Goal: Information Seeking & Learning: Learn about a topic

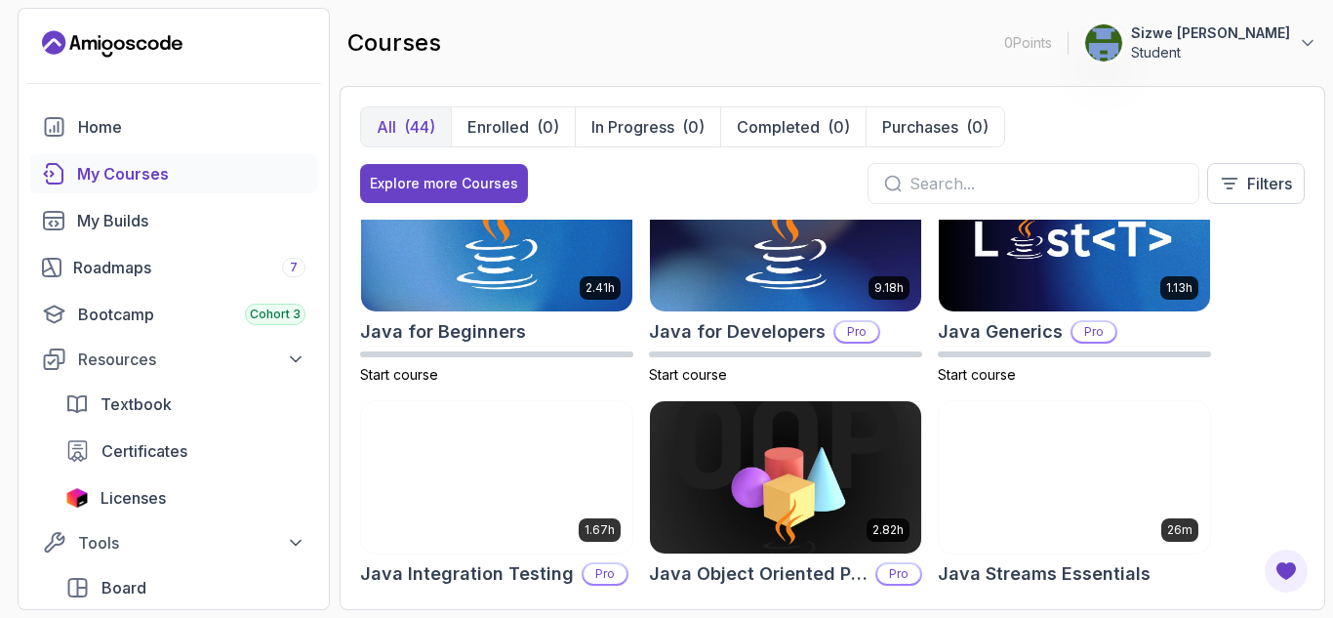
scroll to position [1276, 0]
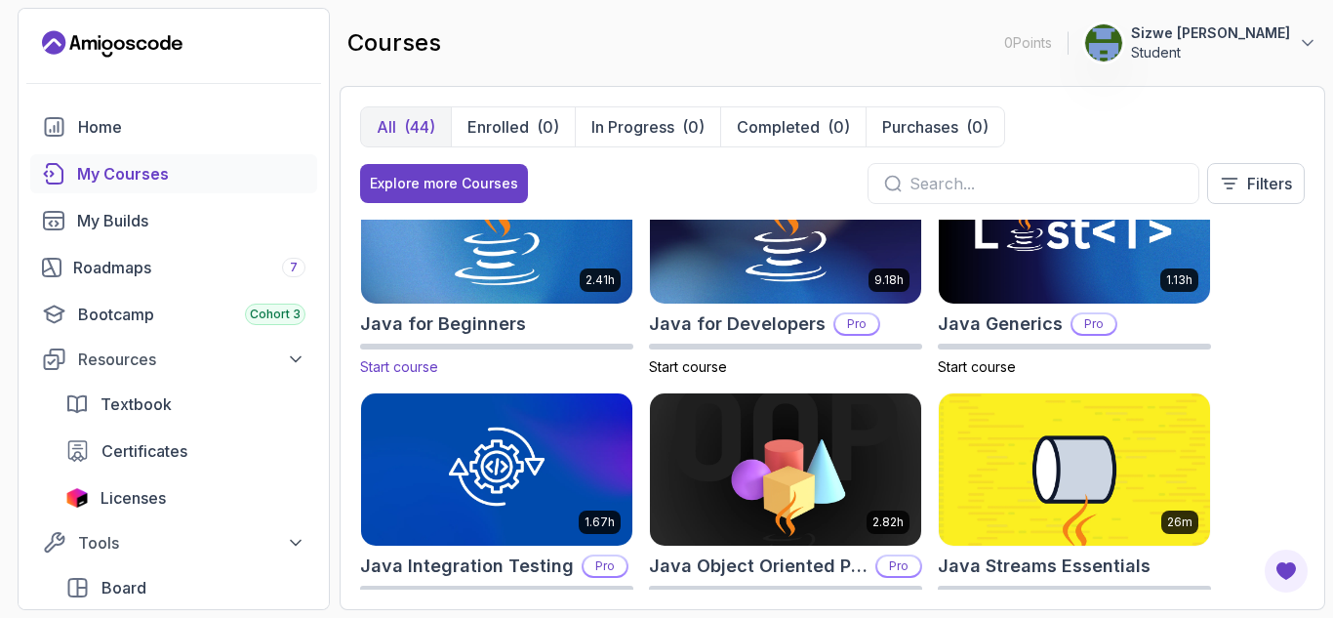
click at [521, 275] on img at bounding box center [496, 227] width 285 height 159
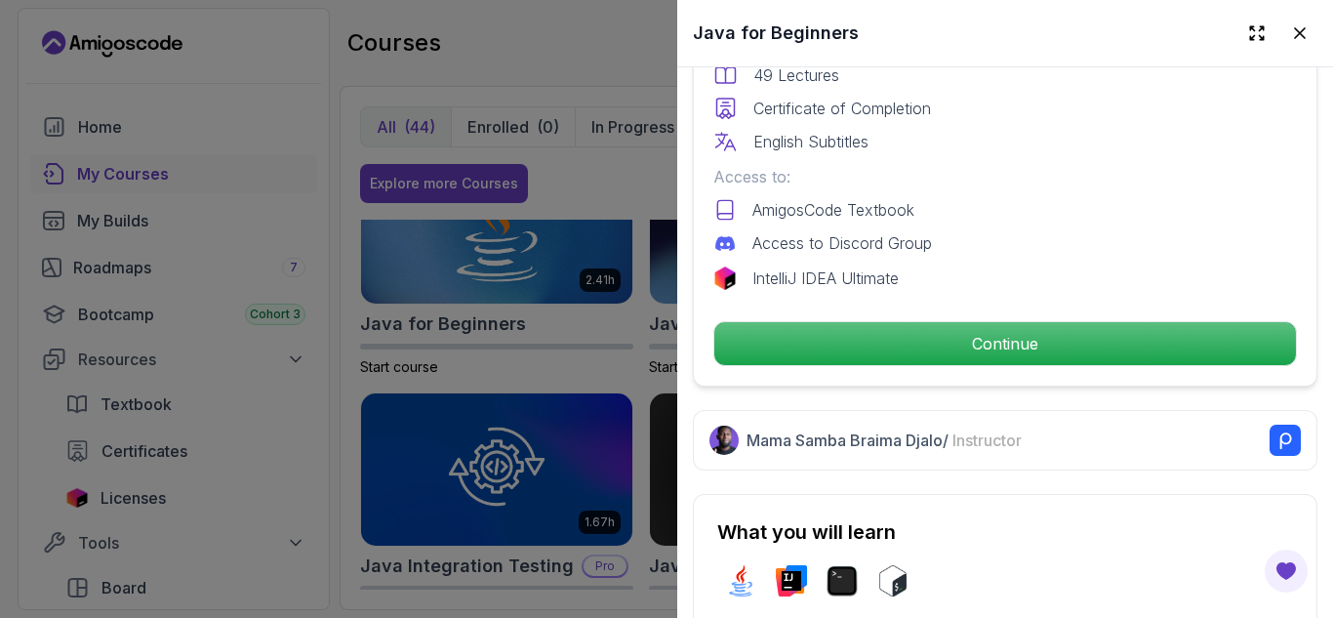
scroll to position [613, 0]
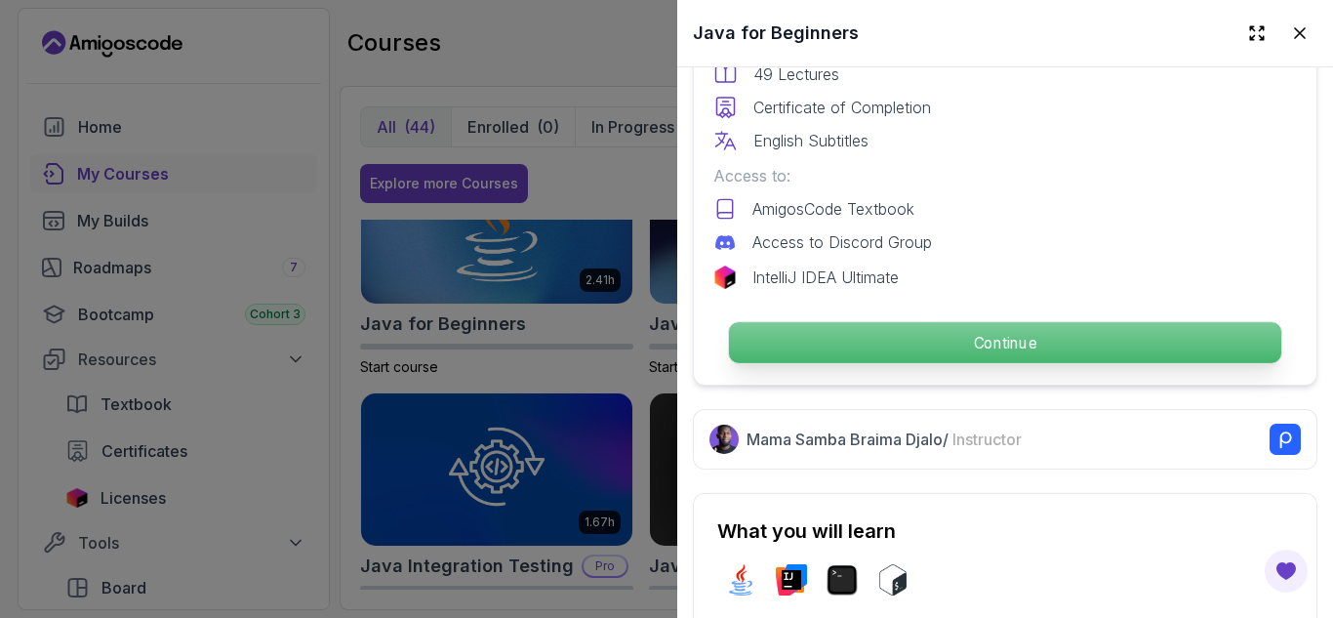
click at [929, 337] on p "Continue" at bounding box center [1005, 342] width 552 height 41
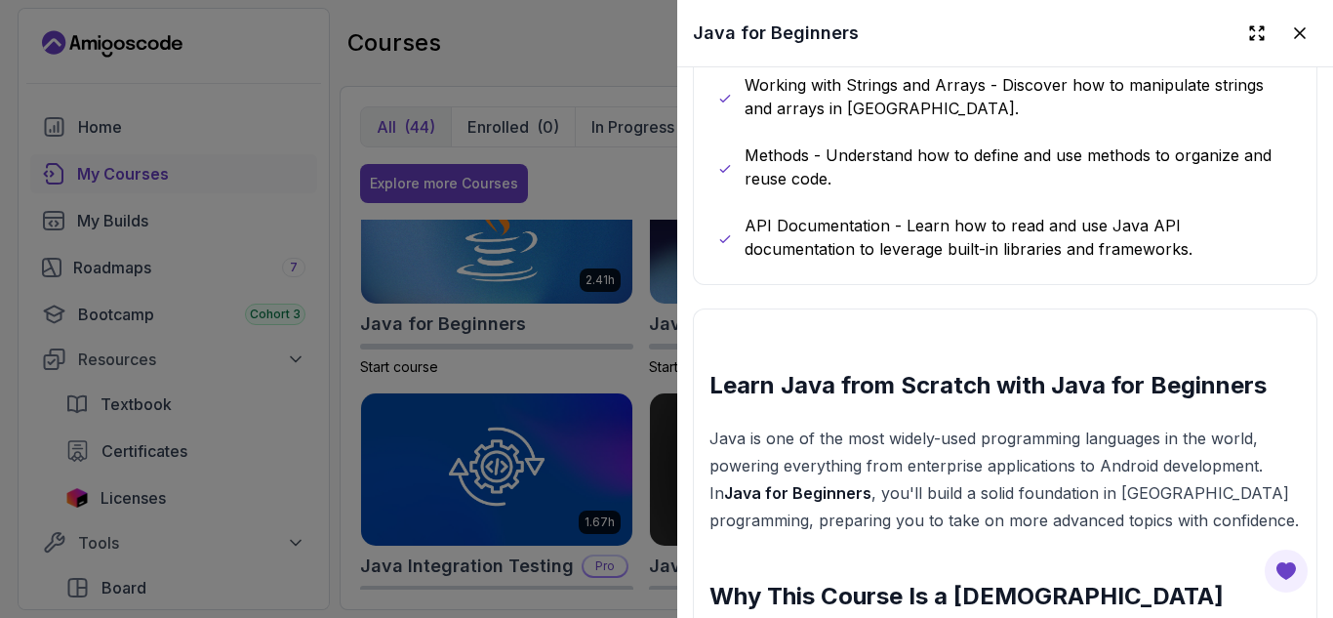
scroll to position [1910, 0]
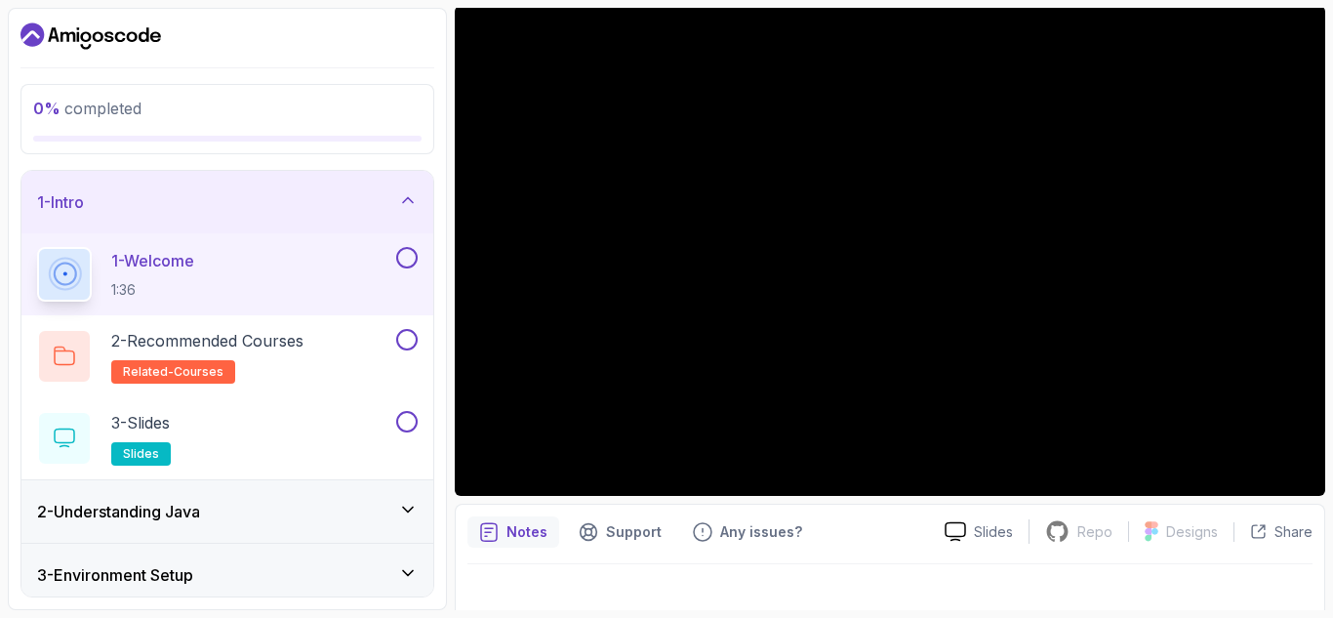
scroll to position [166, 0]
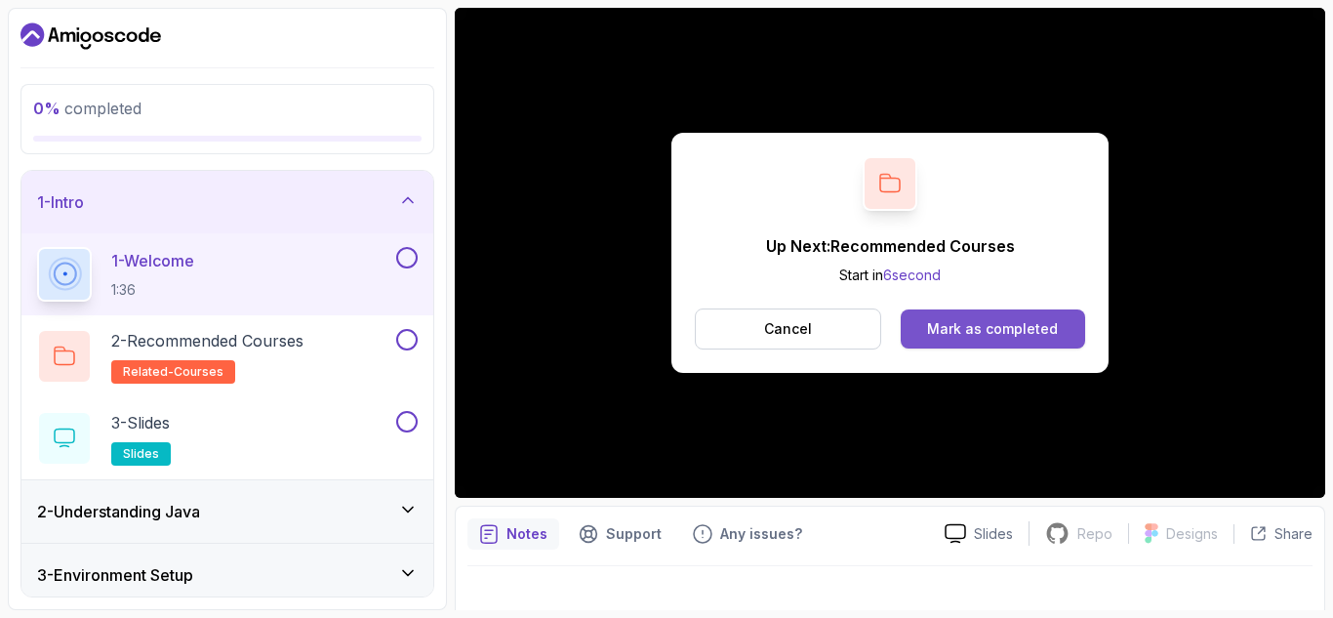
click at [990, 321] on div "Mark as completed" at bounding box center [992, 329] width 131 height 20
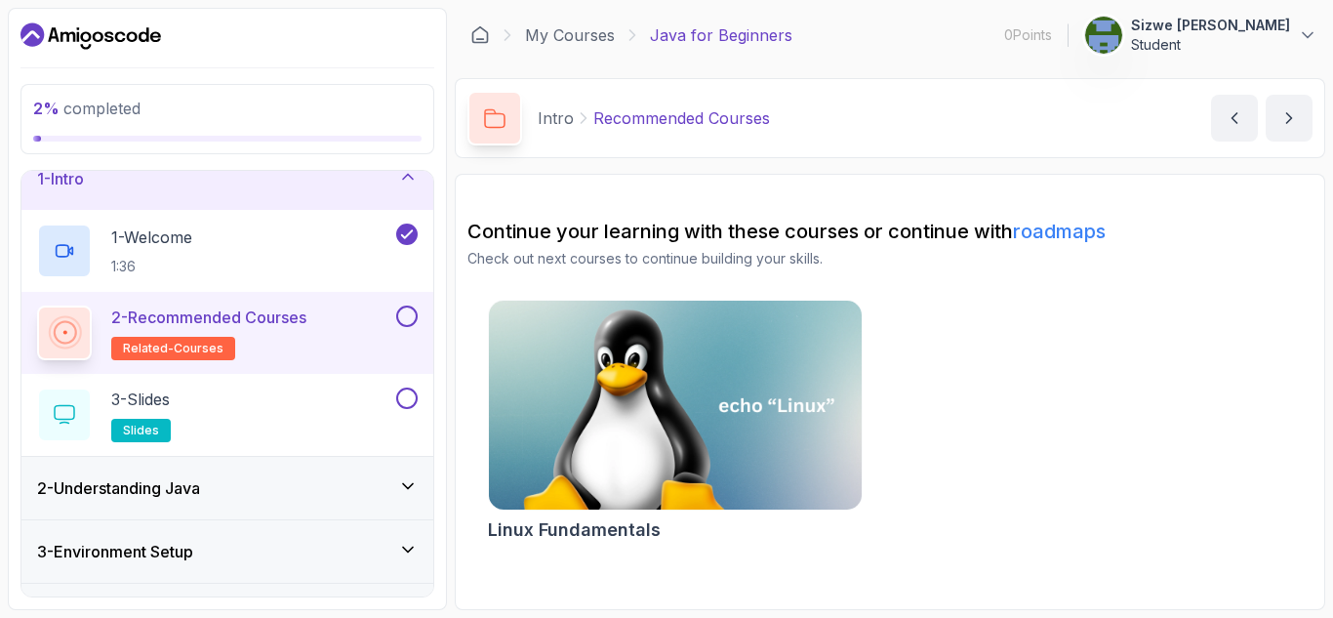
scroll to position [23, 0]
click at [1303, 112] on button "next content" at bounding box center [1288, 118] width 47 height 47
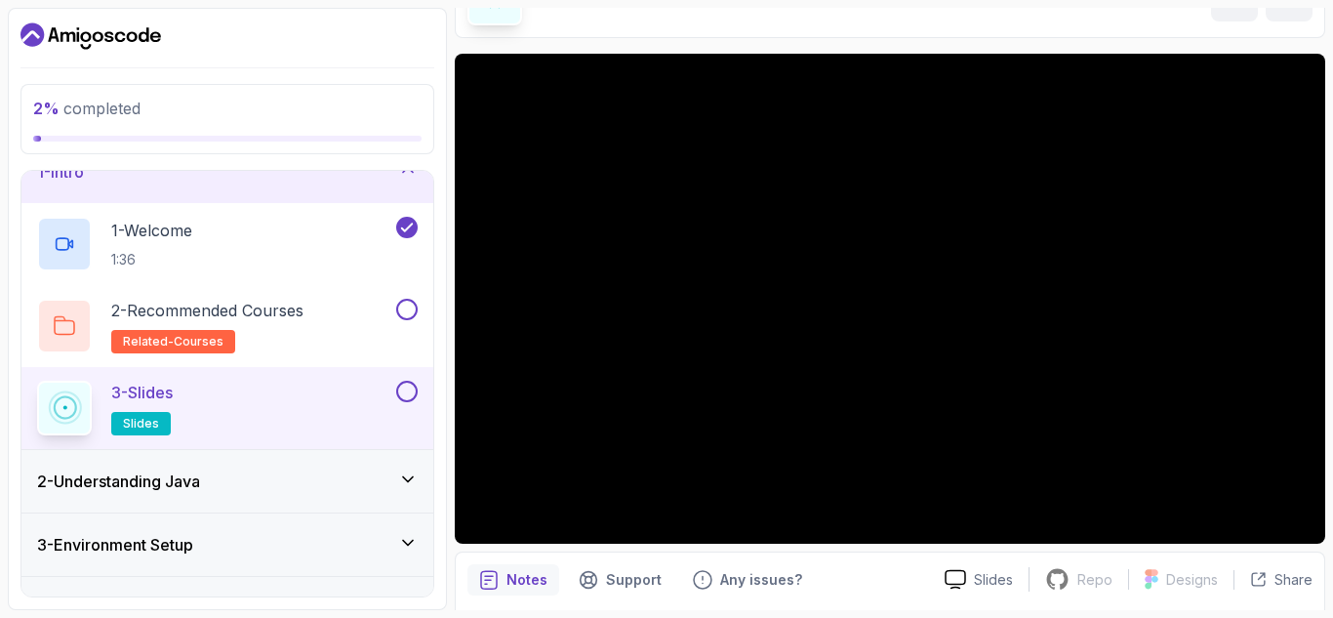
scroll to position [34, 0]
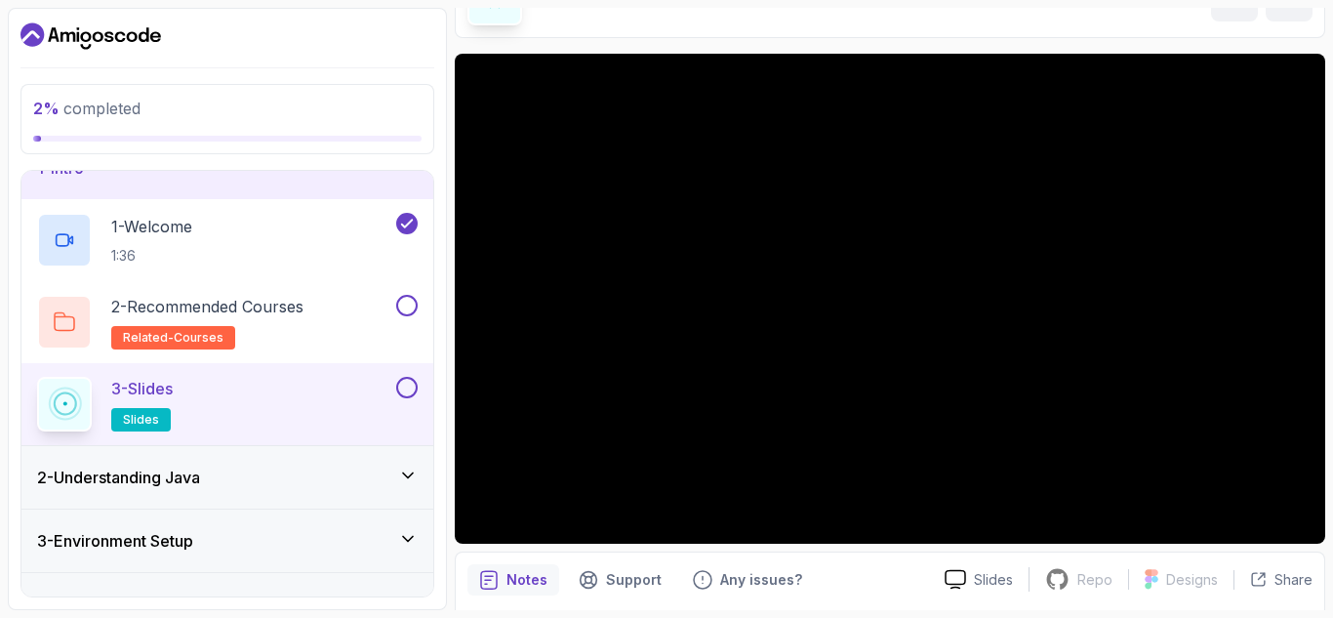
click at [319, 468] on div "2 - Understanding Java" at bounding box center [227, 476] width 380 height 23
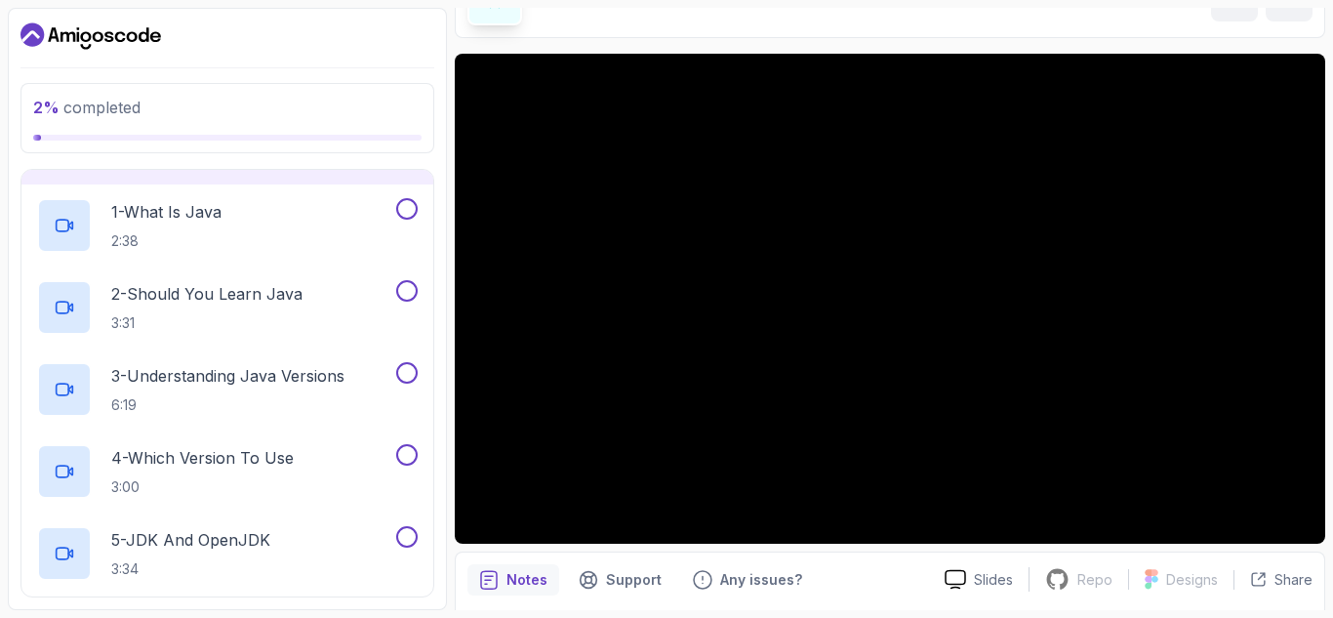
scroll to position [0, 0]
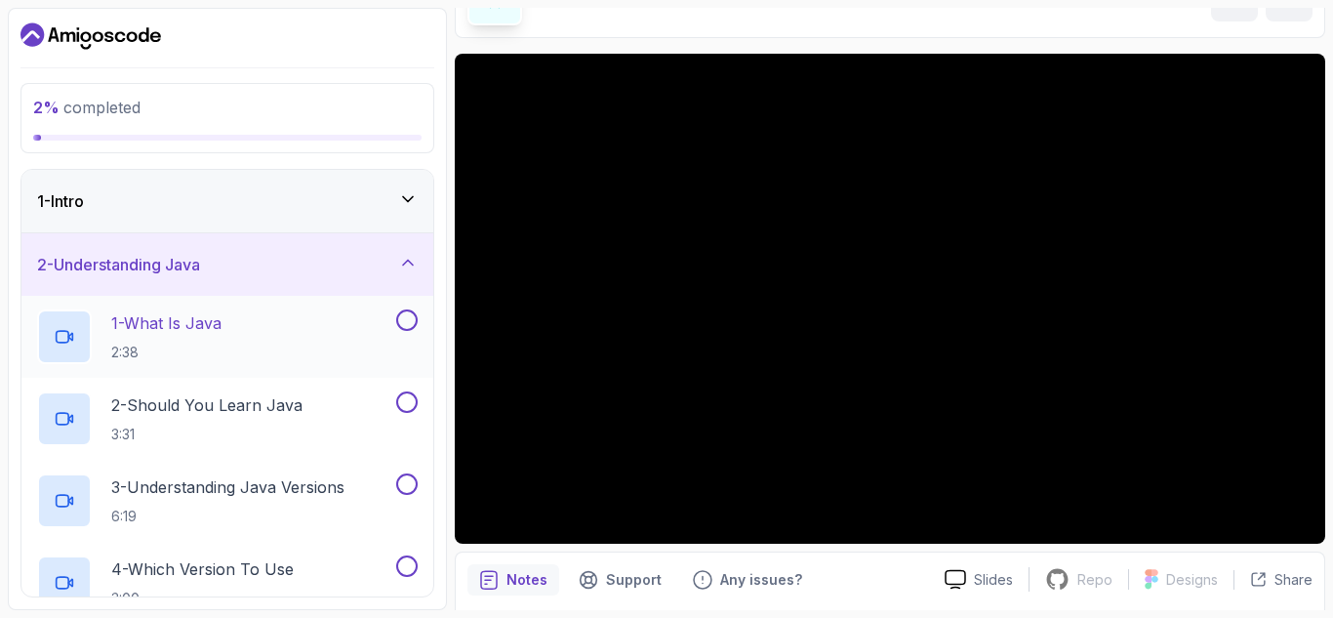
click at [243, 343] on div "1 - What Is Java 2:38" at bounding box center [214, 336] width 355 height 55
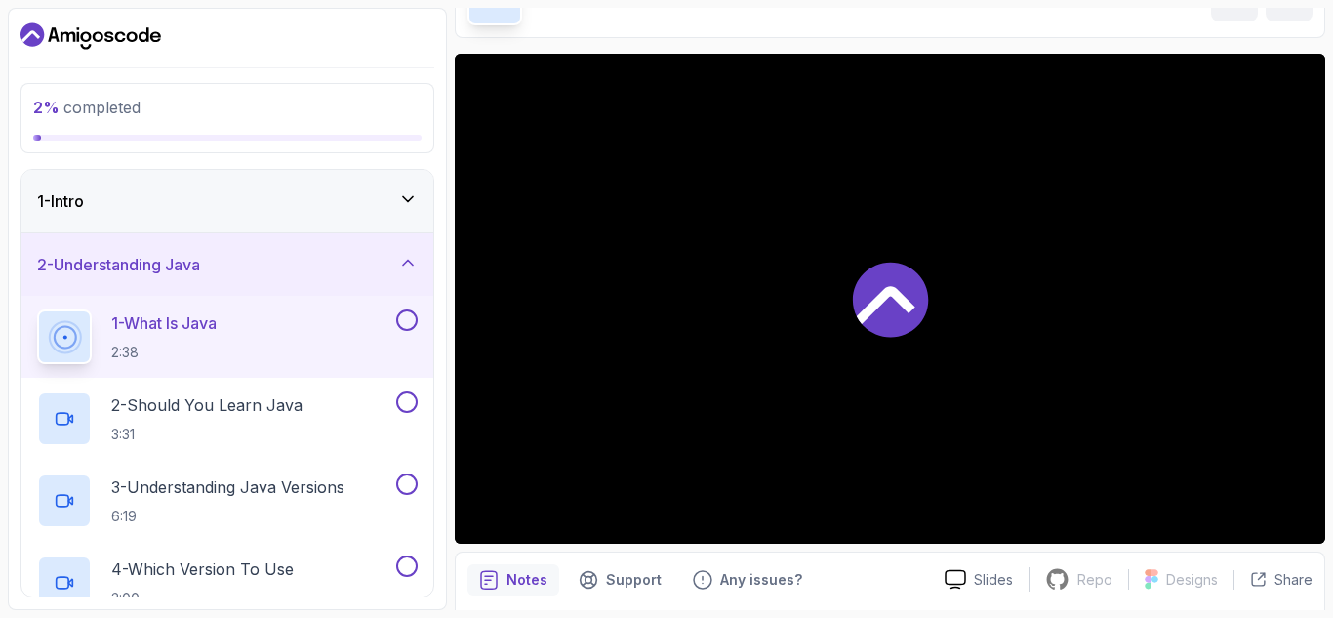
click at [353, 313] on div "1 - What Is Java 2:38" at bounding box center [214, 336] width 355 height 55
click at [381, 179] on div "1 - Intro" at bounding box center [227, 201] width 412 height 62
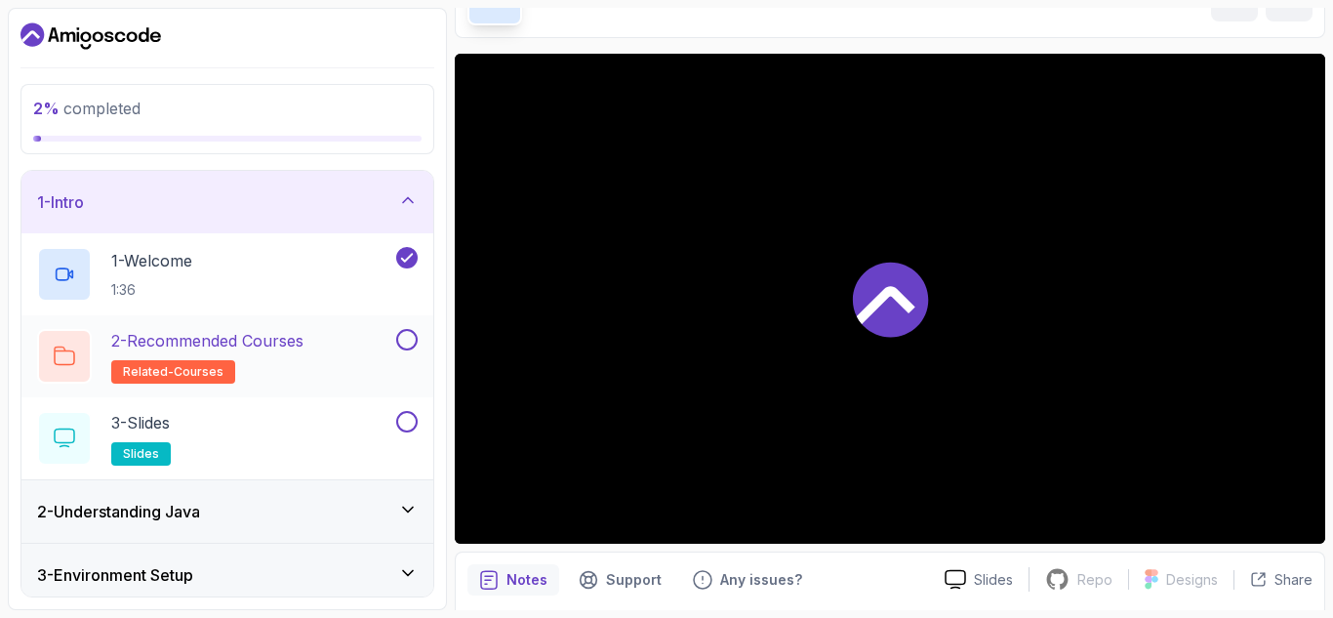
click at [340, 347] on div "2 - Recommended Courses related-courses" at bounding box center [214, 356] width 355 height 55
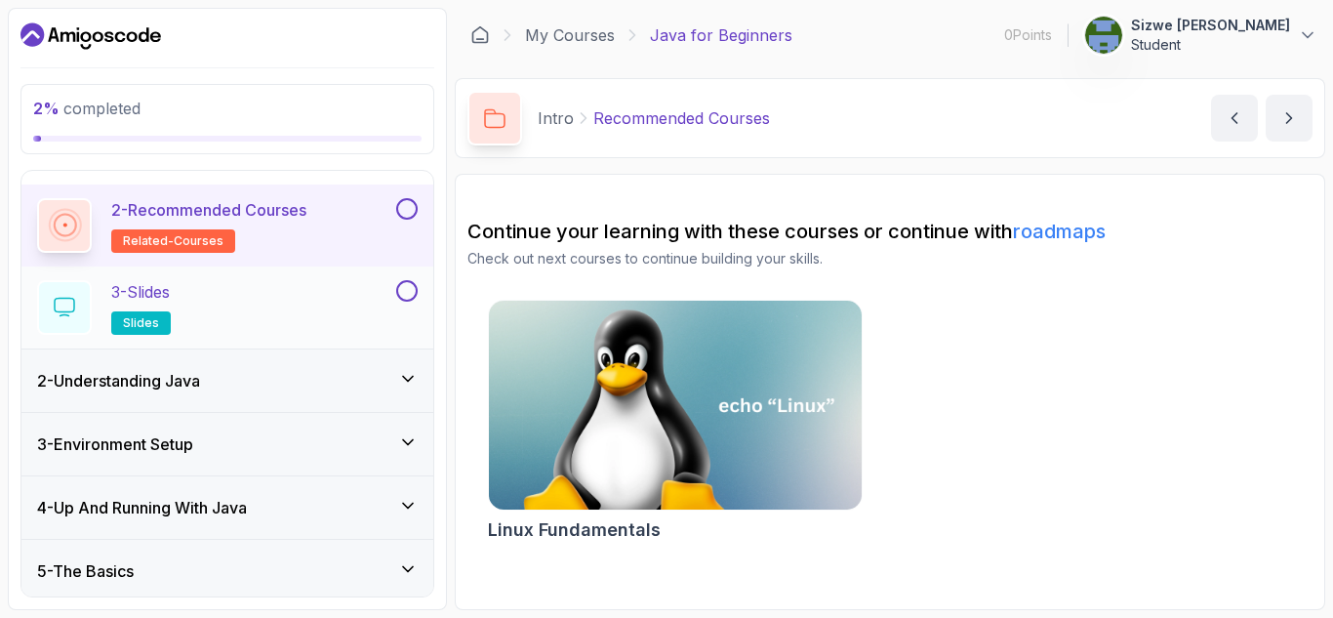
scroll to position [134, 0]
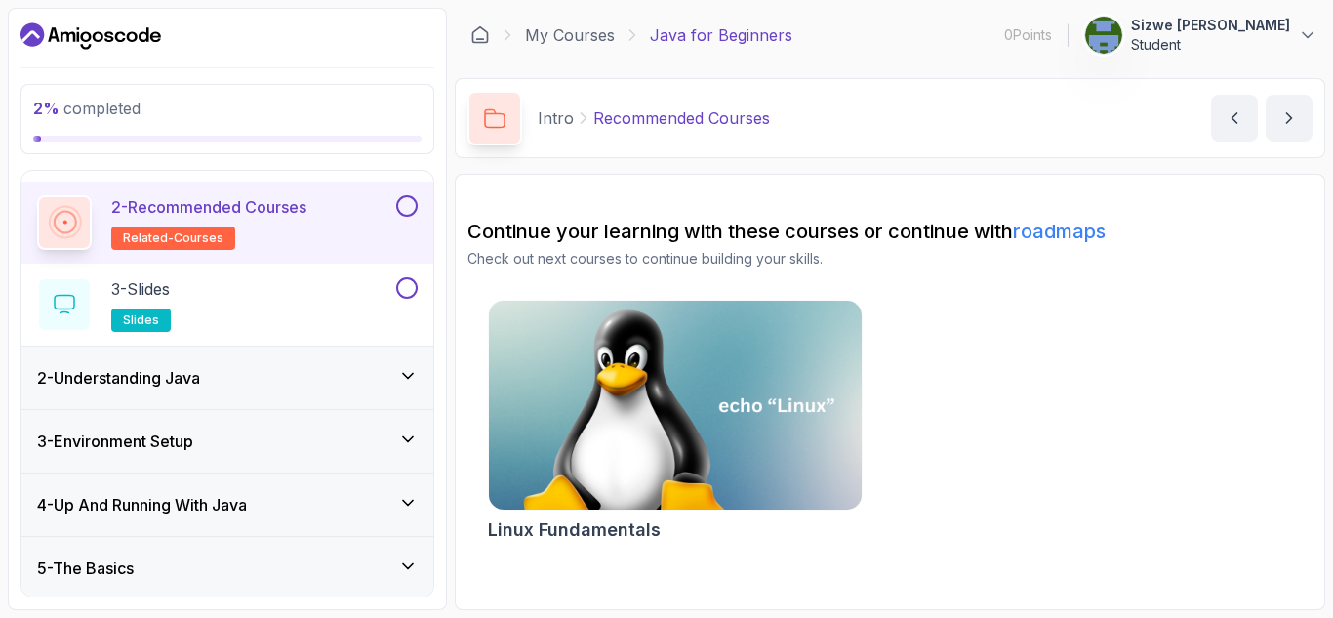
click at [313, 375] on div "2 - Understanding Java" at bounding box center [227, 377] width 380 height 23
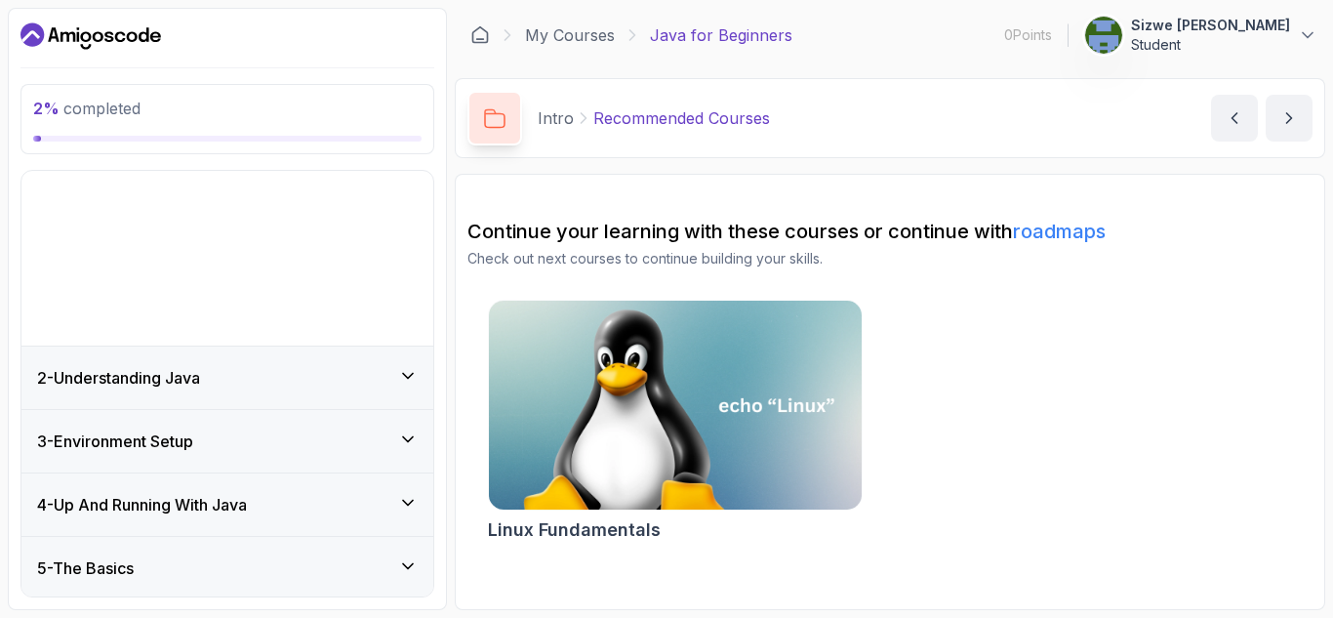
scroll to position [18, 0]
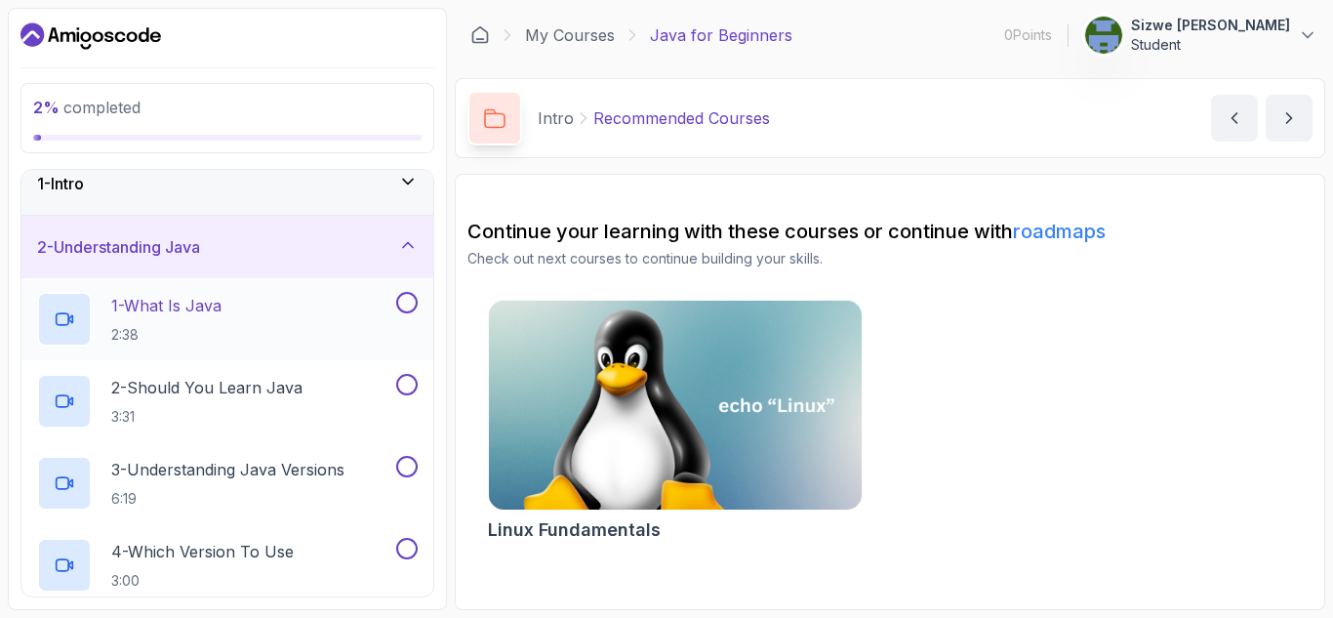
click at [264, 335] on div "1 - What Is Java 2:38" at bounding box center [214, 319] width 355 height 55
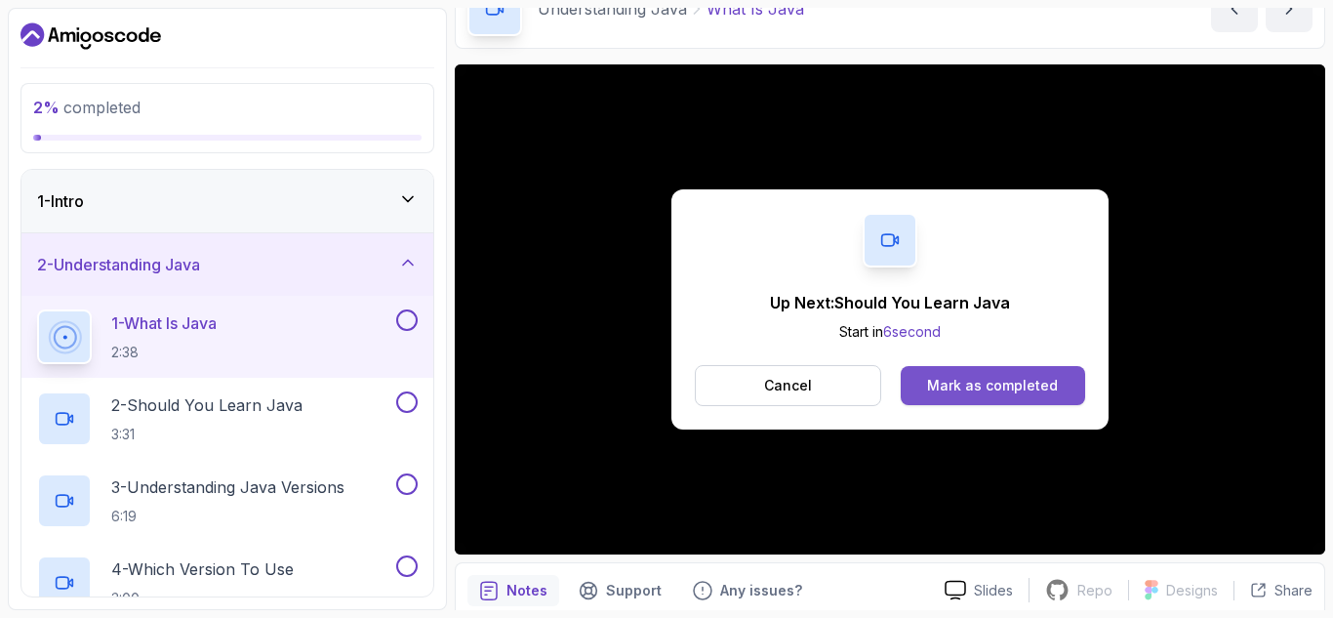
click at [992, 379] on div "Mark as completed" at bounding box center [992, 386] width 131 height 20
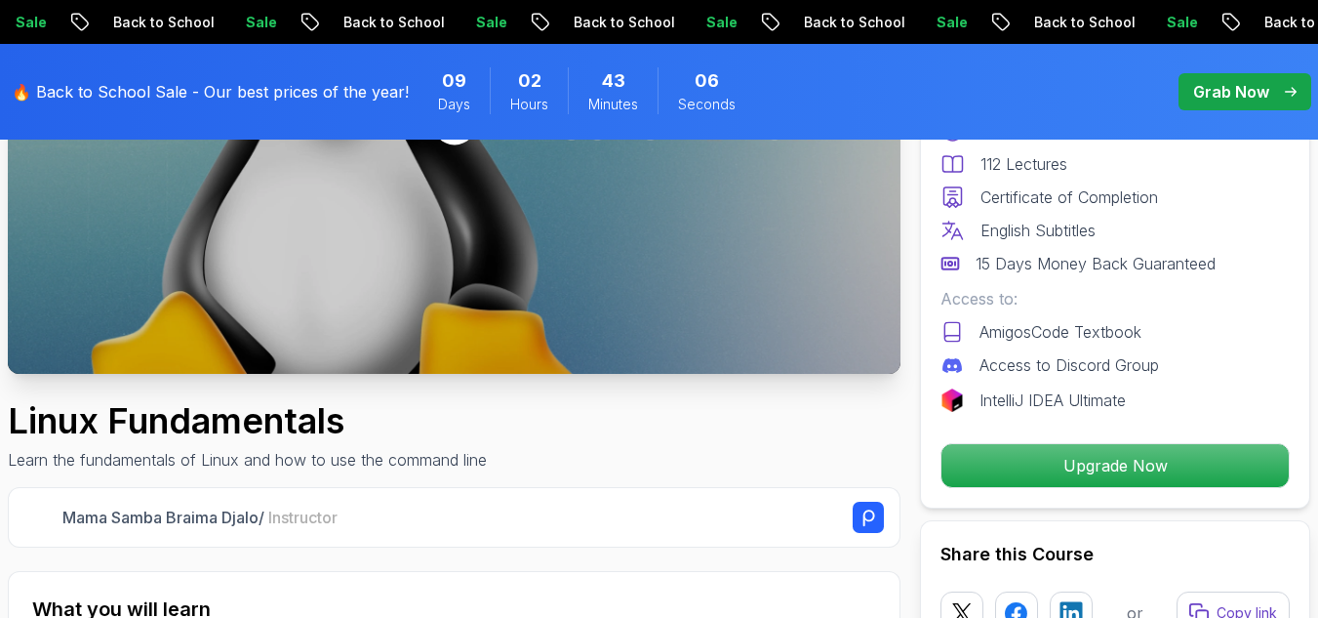
scroll to position [377, 0]
